Goal: Information Seeking & Learning: Learn about a topic

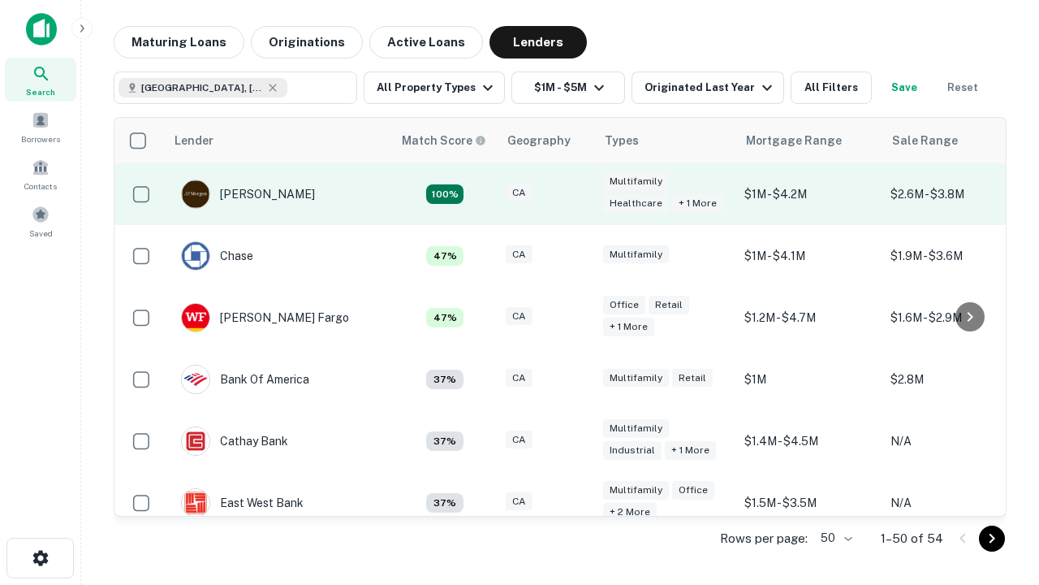
click at [577, 194] on div "CA" at bounding box center [546, 195] width 81 height 22
